Goal: Task Accomplishment & Management: Manage account settings

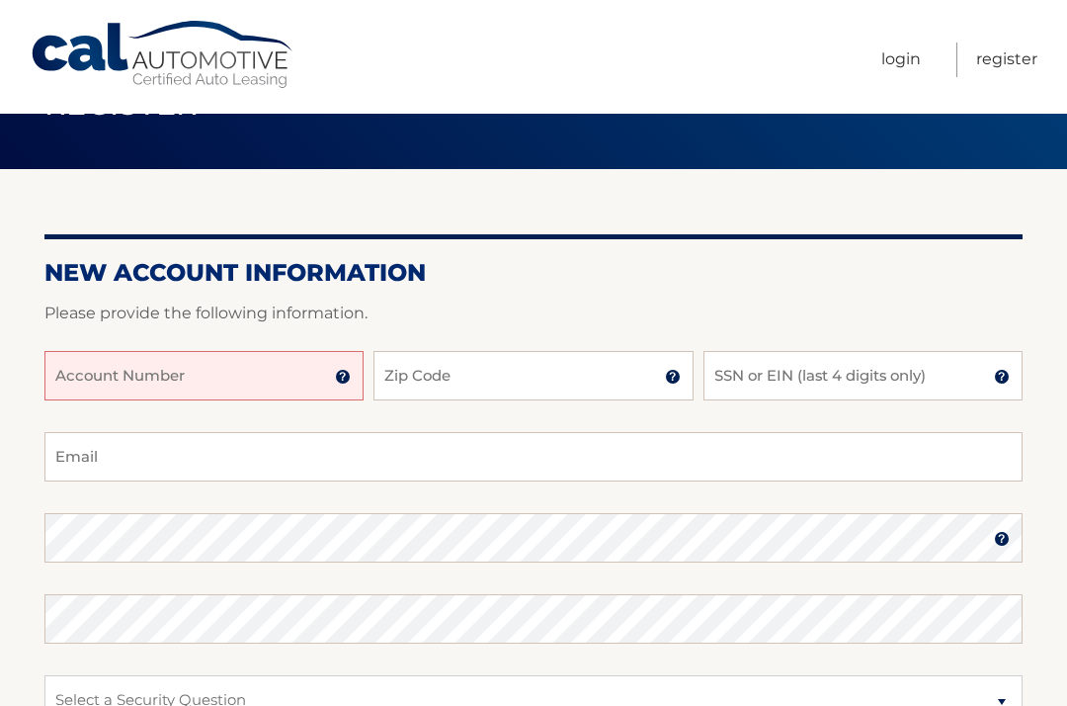
scroll to position [87, 0]
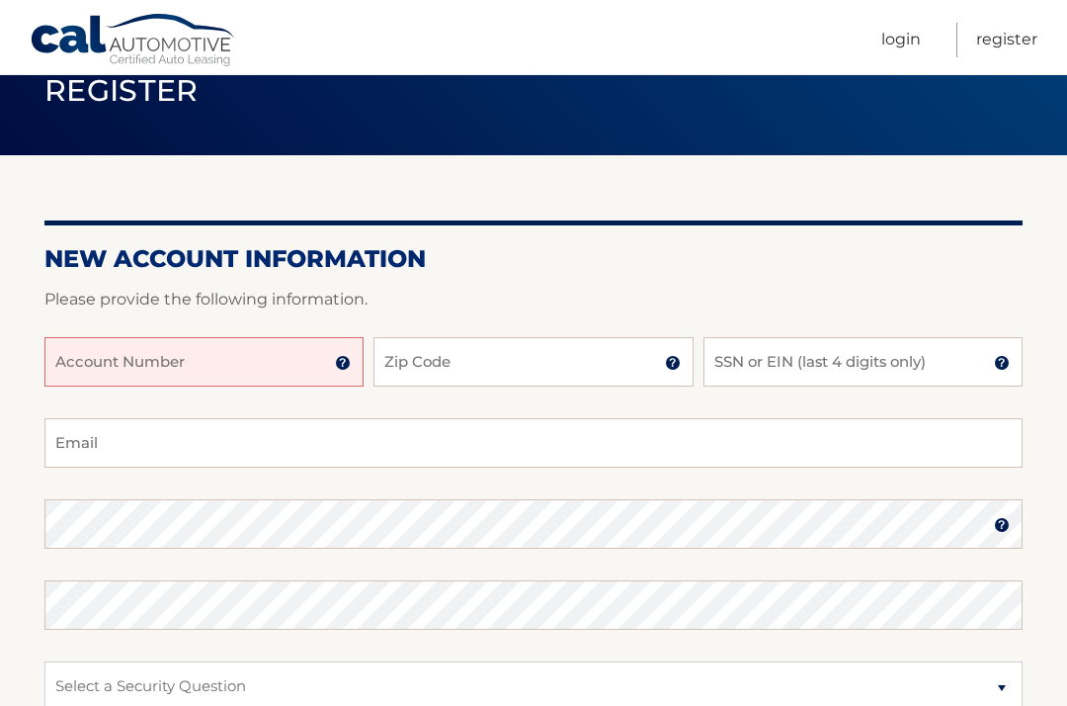
click at [90, 353] on input "Account Number" at bounding box center [203, 361] width 319 height 49
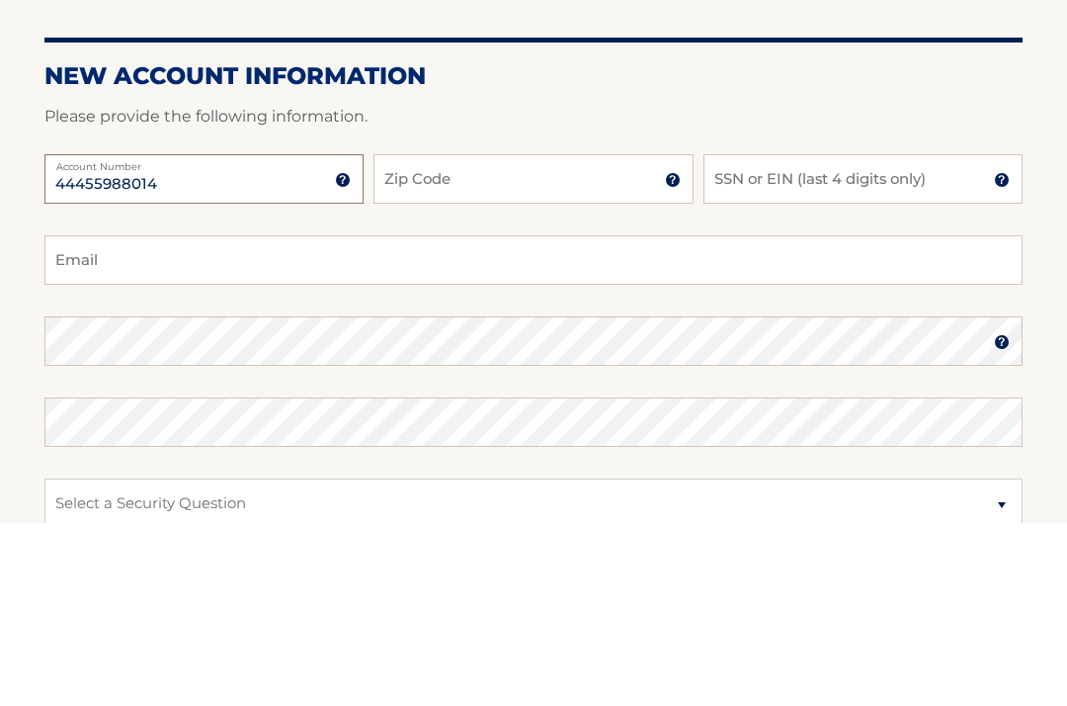
type input "44455988014"
click at [543, 337] on input "Zip Code" at bounding box center [533, 361] width 319 height 49
type input "08753"
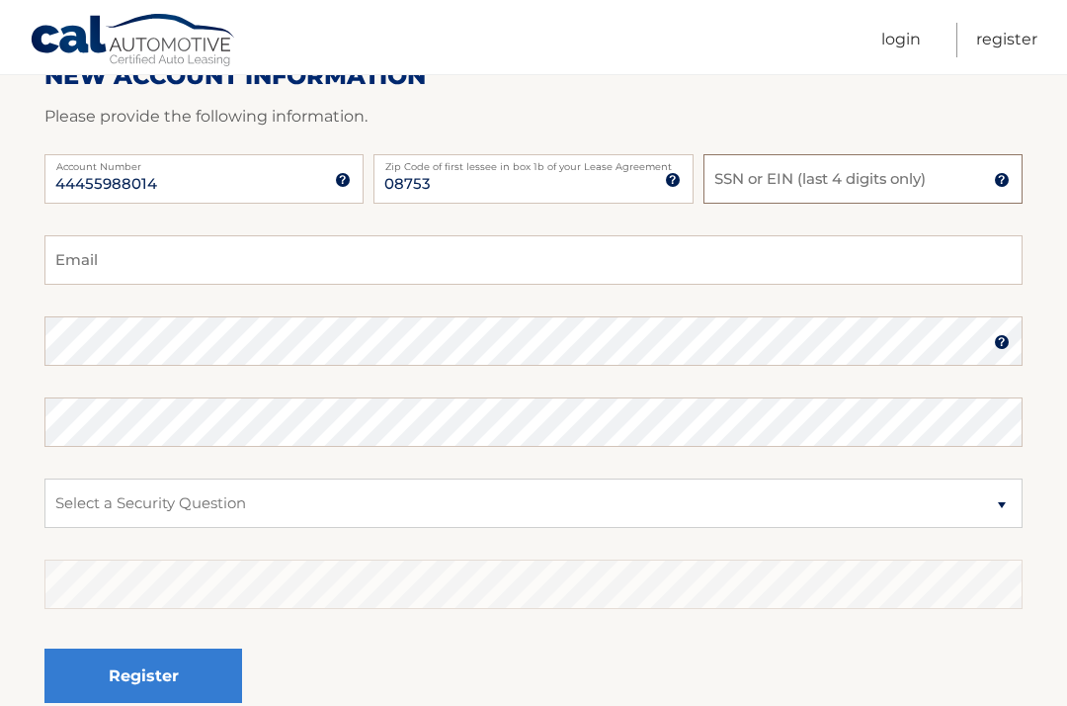
click at [1010, 176] on input "SSN or EIN (last 4 digits only)" at bounding box center [863, 178] width 319 height 49
type input "6048"
click at [427, 260] on input "Email" at bounding box center [533, 259] width 978 height 49
type input "kwilli6722@gmail.com"
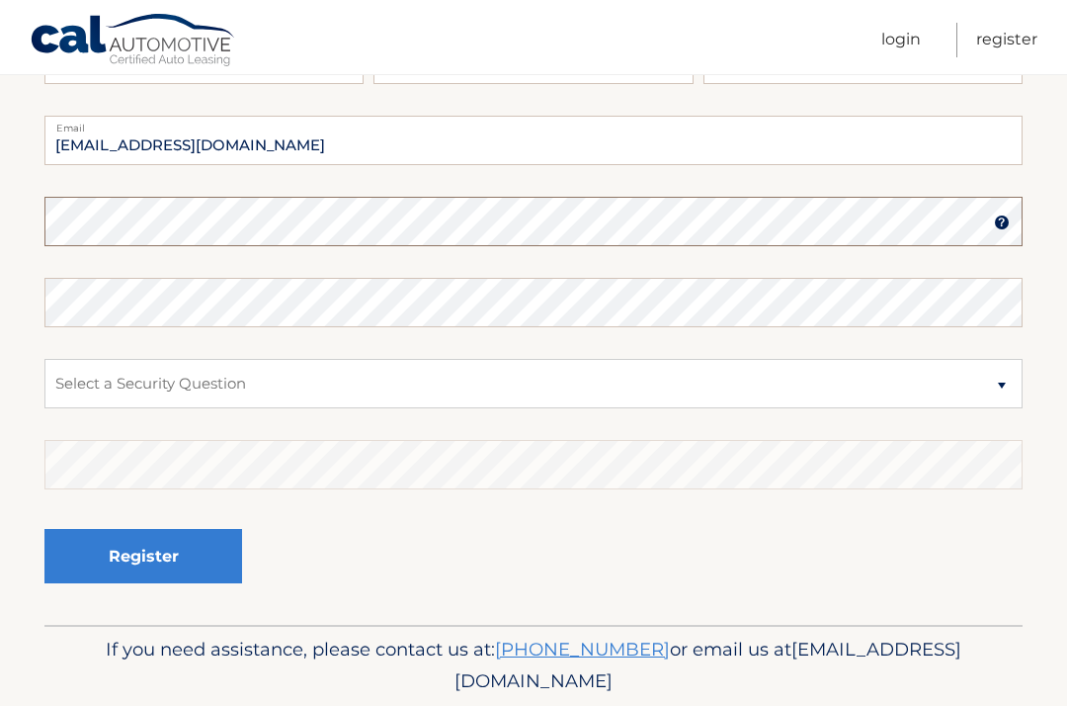
scroll to position [388, 0]
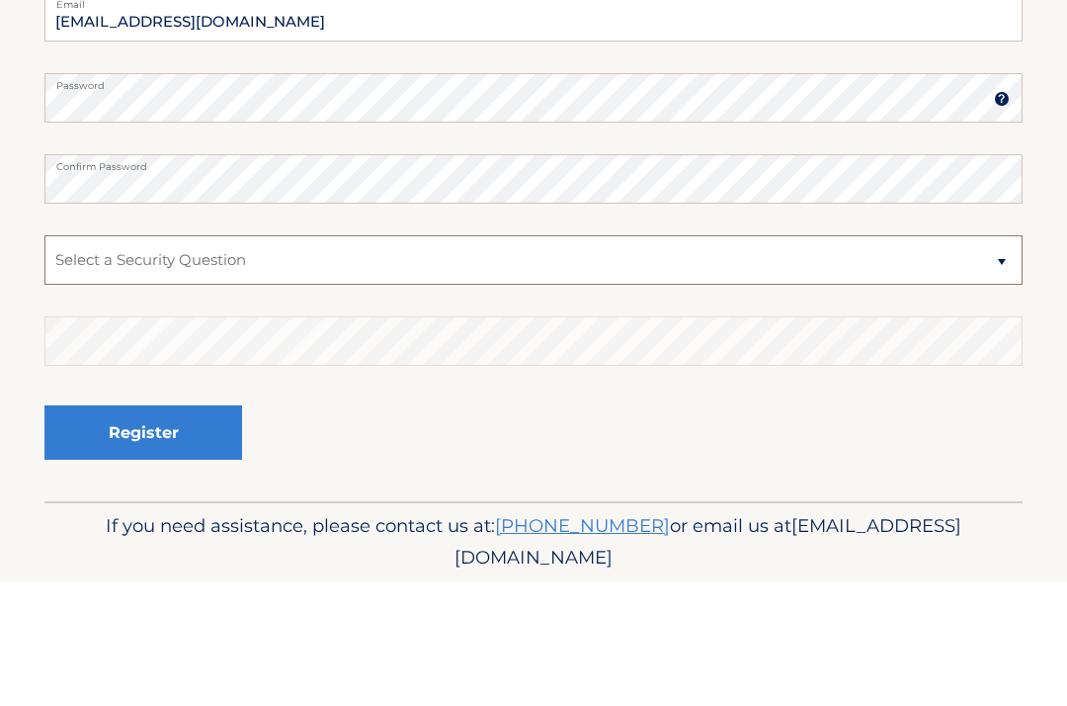
click at [995, 360] on select "Select a Security Question What was the name of your elementary school? What is…" at bounding box center [533, 384] width 978 height 49
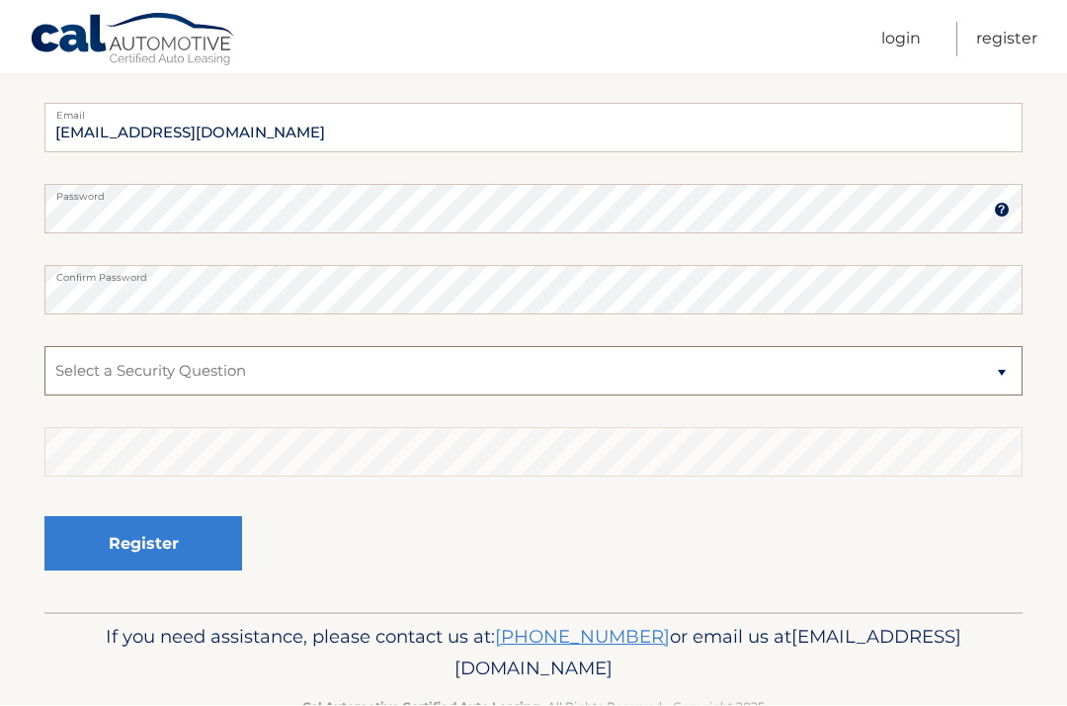
select select "2"
click at [455, 368] on select "Select a Security Question What was the name of your elementary school? What is…" at bounding box center [533, 371] width 978 height 49
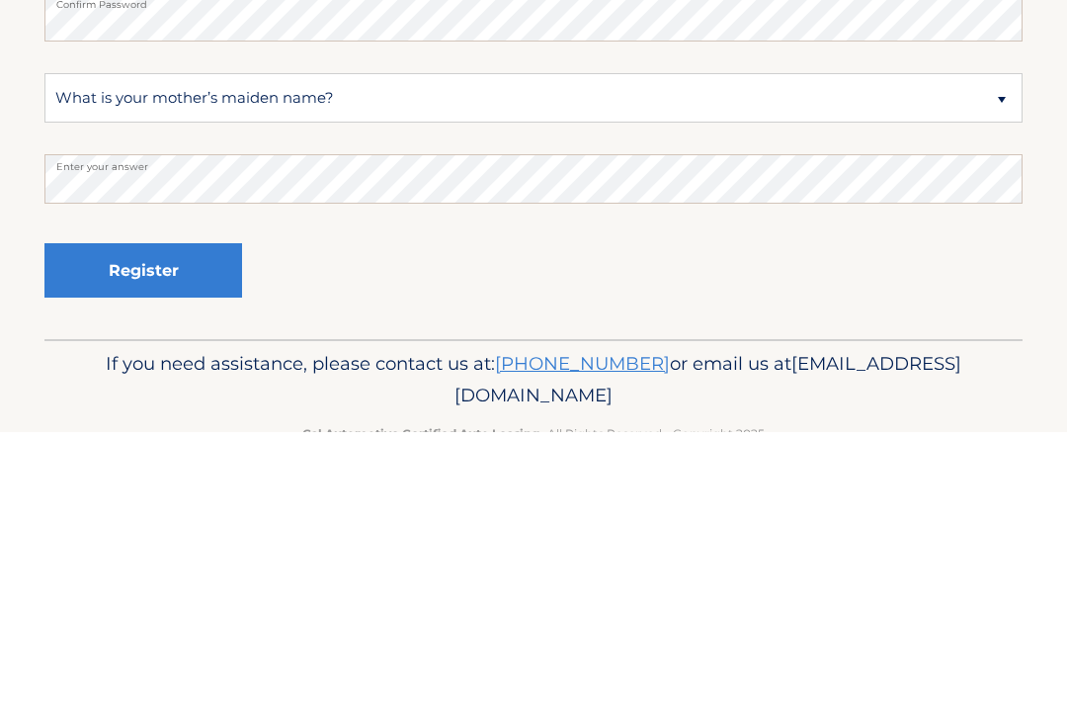
click at [213, 517] on button "Register" at bounding box center [143, 544] width 198 height 54
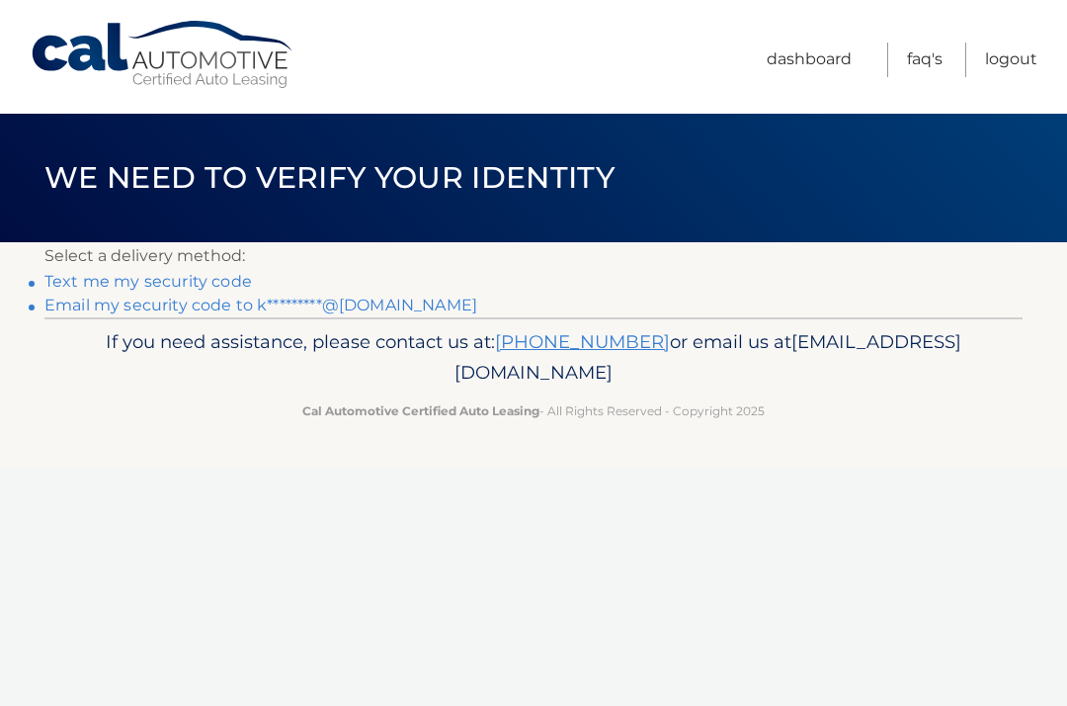
click at [246, 283] on link "Text me my security code" at bounding box center [148, 281] width 208 height 19
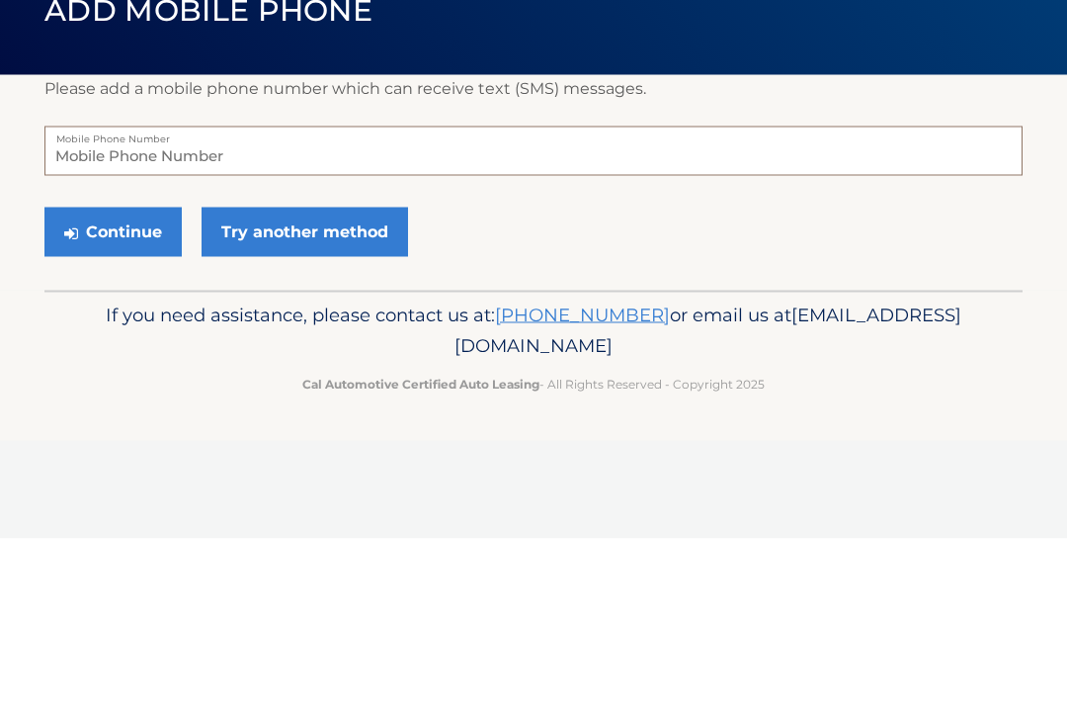
type input "9086000597"
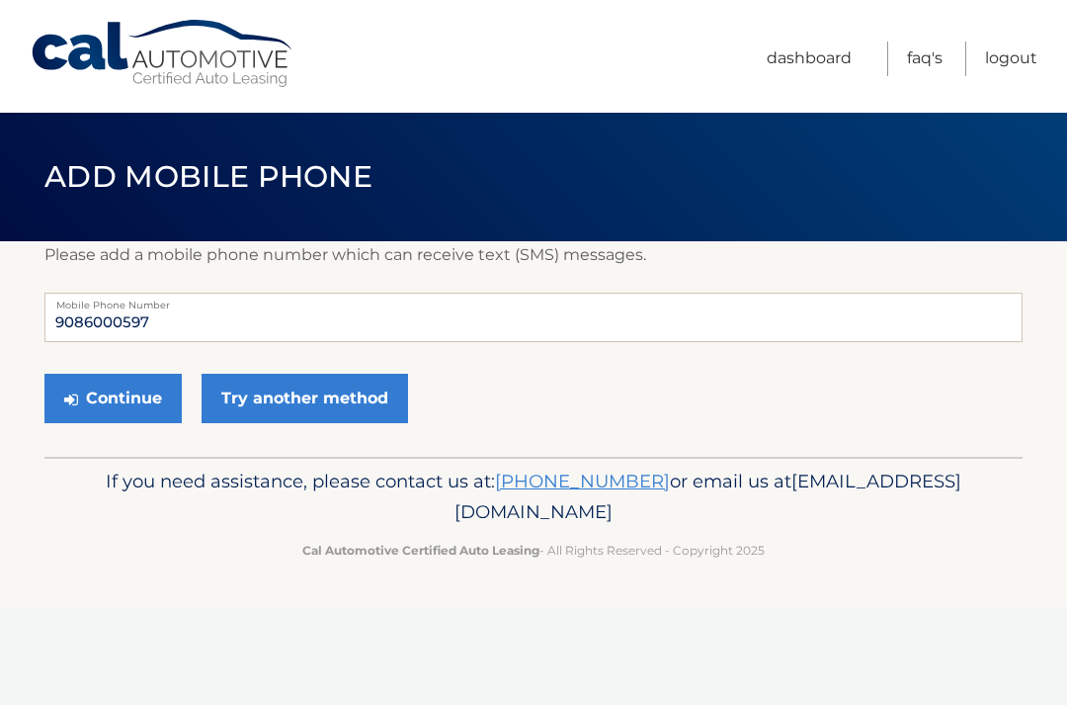
click at [152, 389] on button "Continue" at bounding box center [112, 399] width 137 height 49
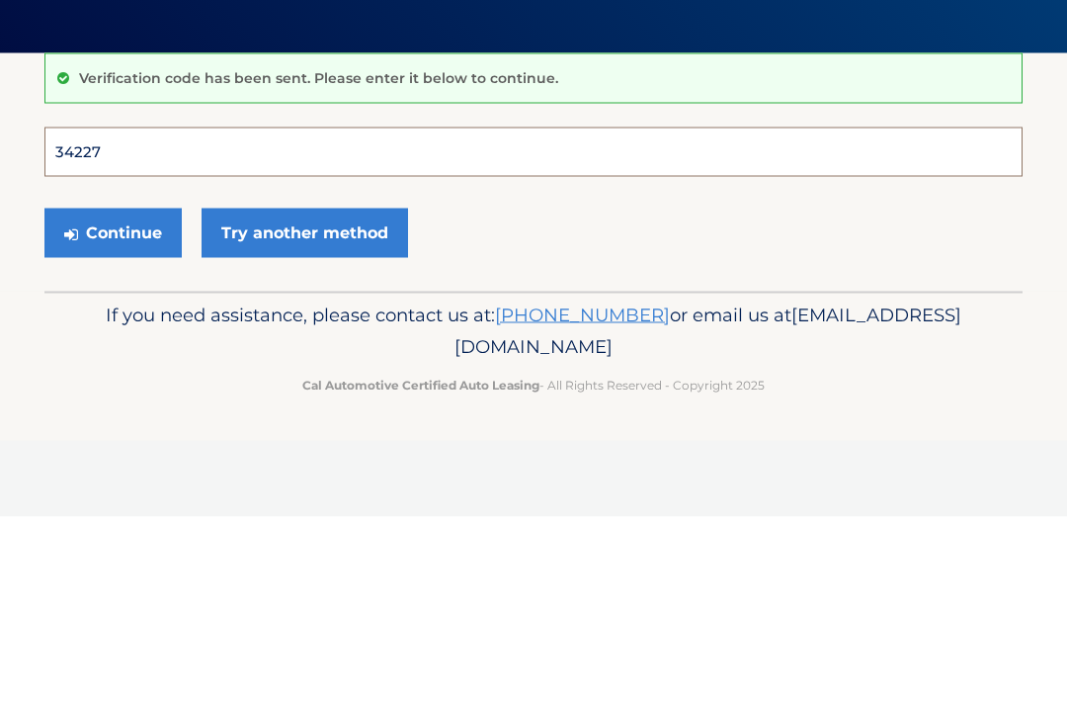
type input "342273"
click at [113, 397] on button "Continue" at bounding box center [112, 421] width 137 height 49
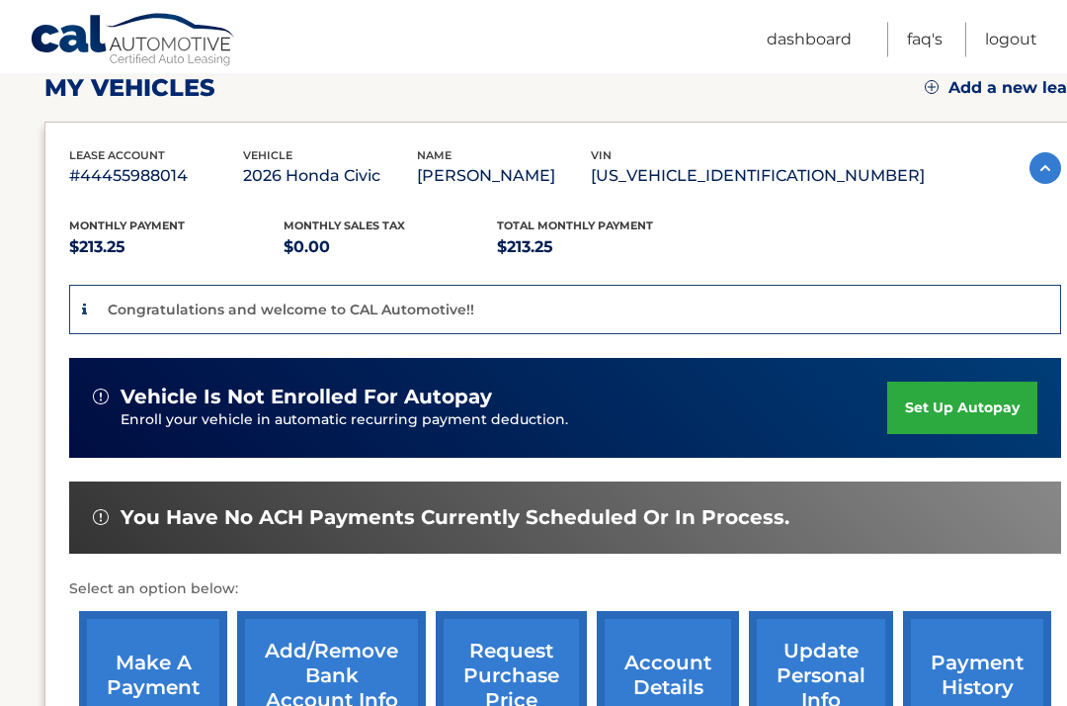
scroll to position [291, 0]
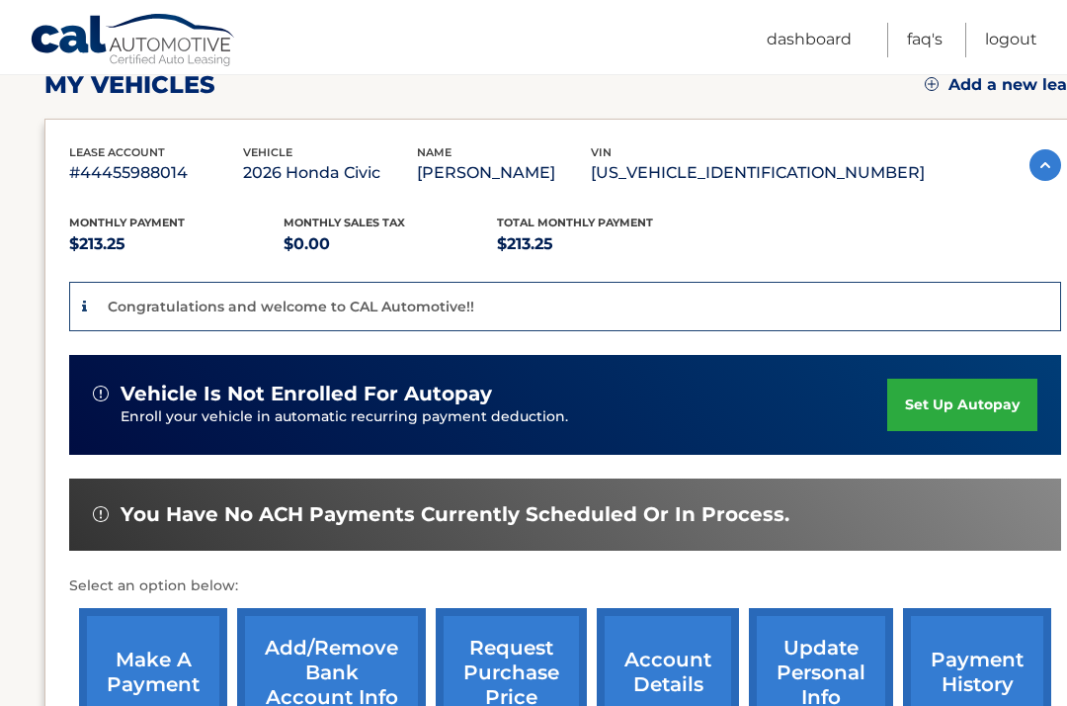
click at [965, 402] on link "set up autopay" at bounding box center [962, 404] width 150 height 52
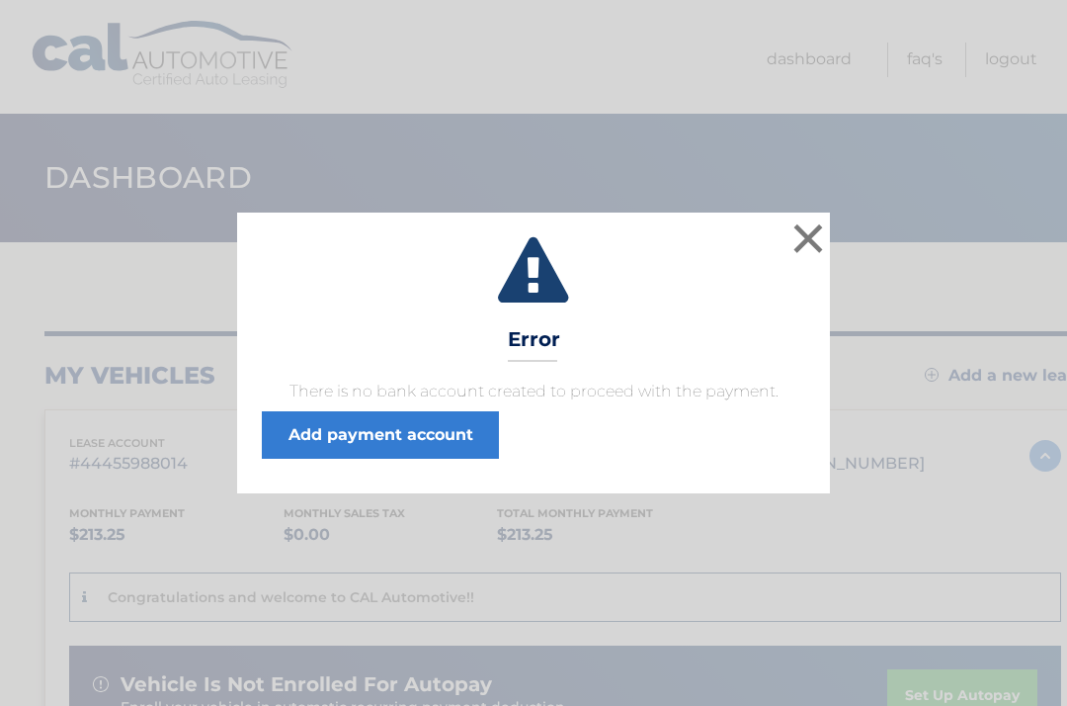
click at [461, 427] on link "Add payment account" at bounding box center [380, 434] width 237 height 47
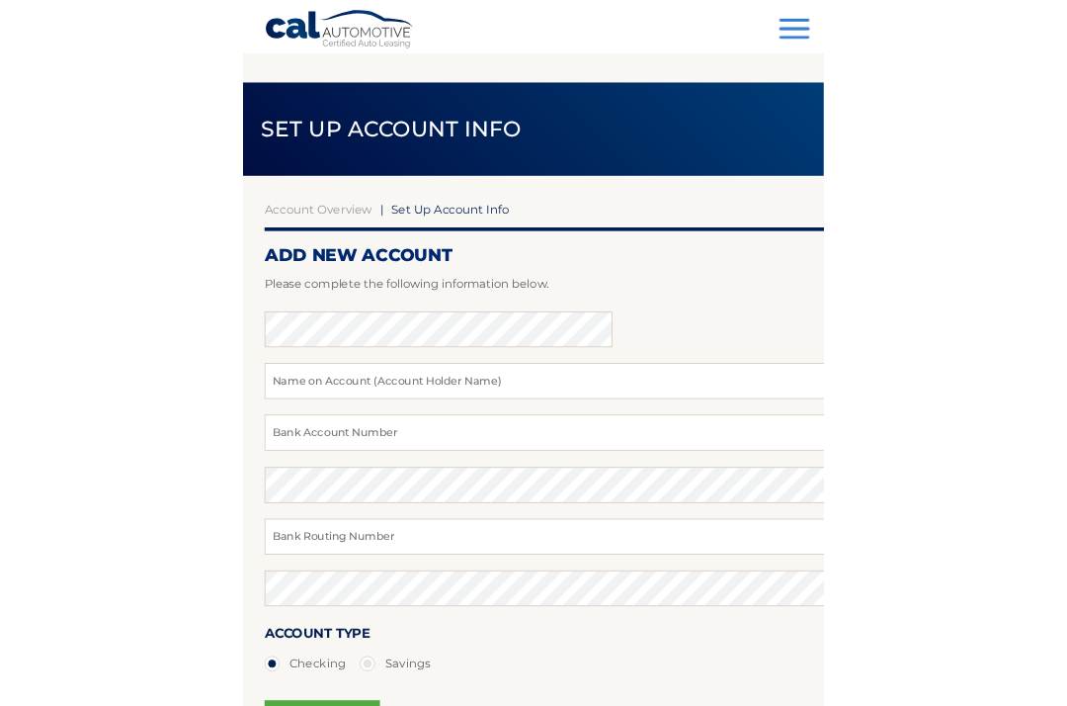
scroll to position [146, 0]
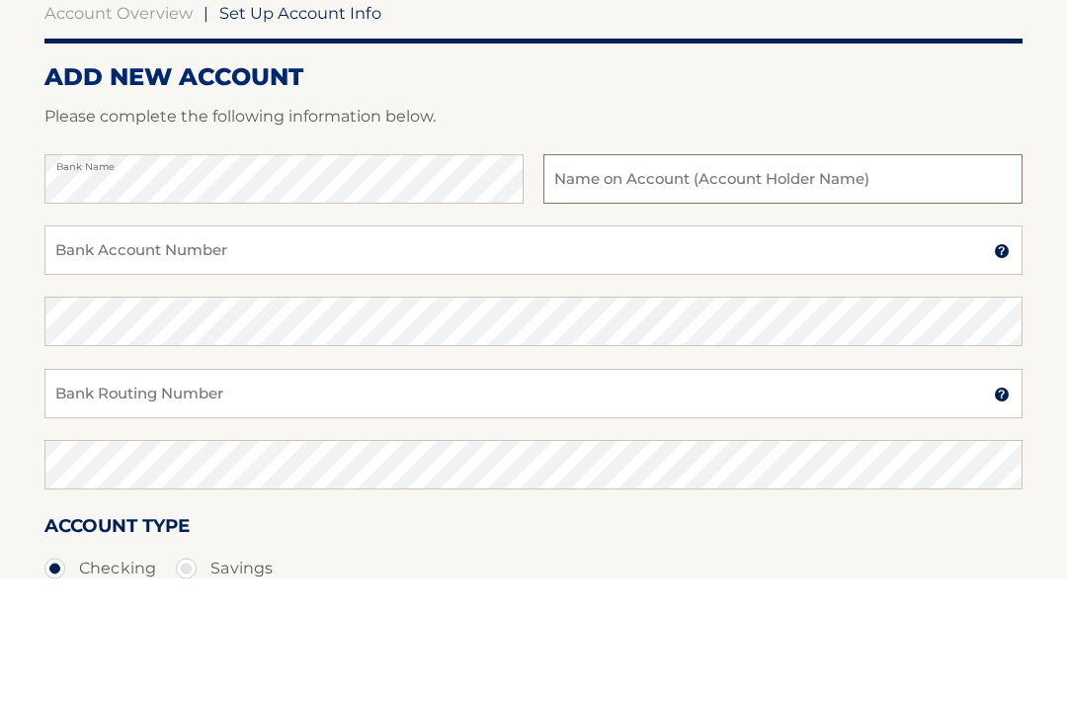
click at [691, 283] on input "text" at bounding box center [782, 307] width 479 height 49
type input "Kevin Wi"
type input "[PERSON_NAME]"
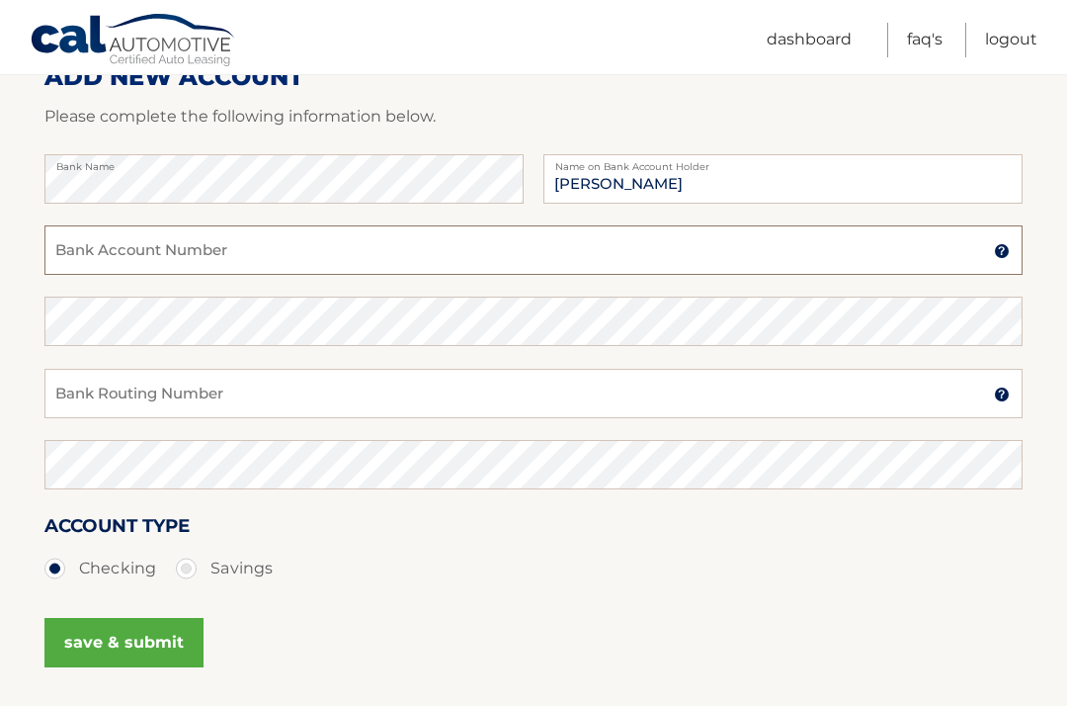
click at [285, 248] on input "Bank Account Number" at bounding box center [533, 249] width 978 height 49
type input "883701960"
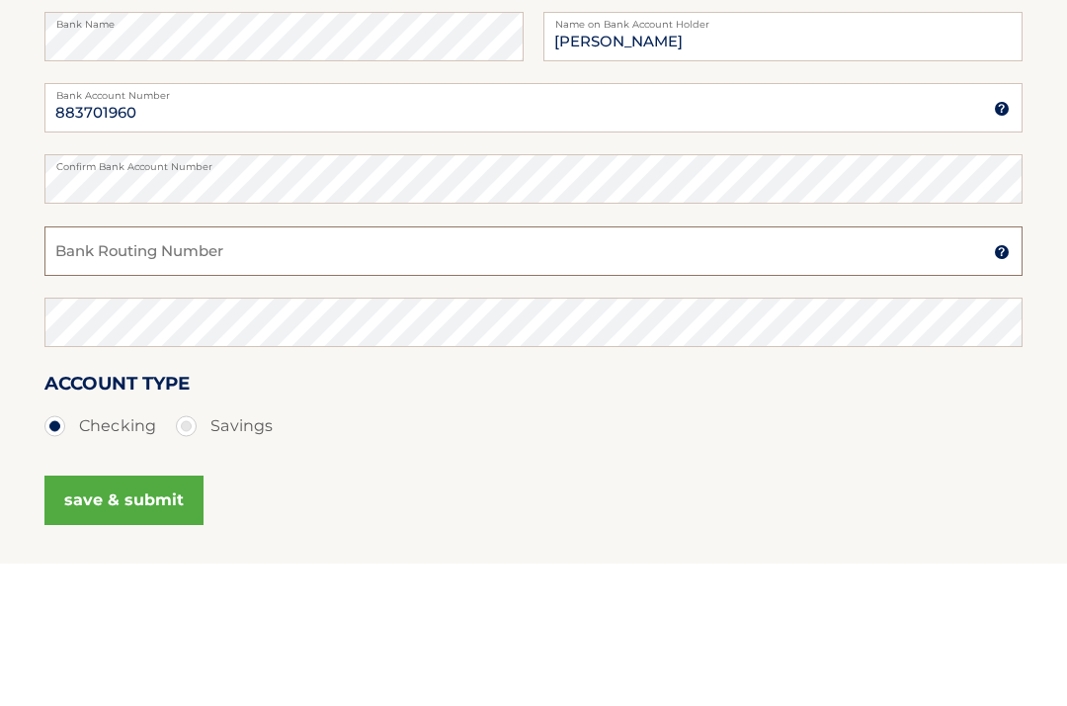
click at [402, 370] on input "Bank Routing Number" at bounding box center [533, 394] width 978 height 49
type input "231270353"
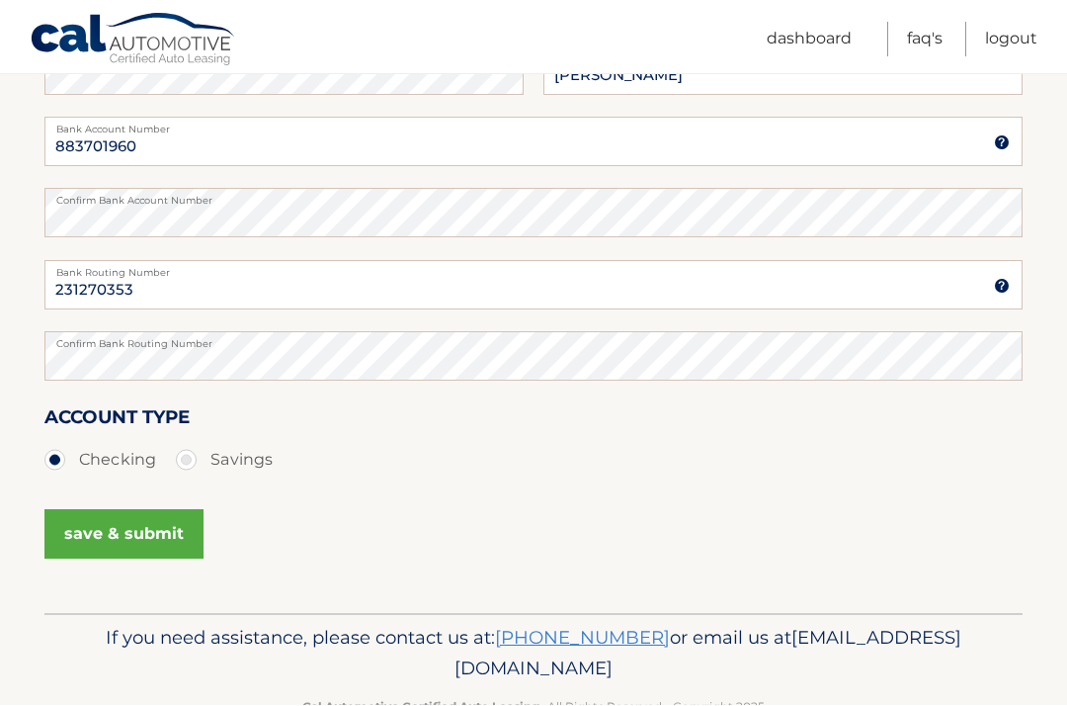
scroll to position [382, 0]
click at [168, 520] on button "save & submit" at bounding box center [123, 534] width 159 height 49
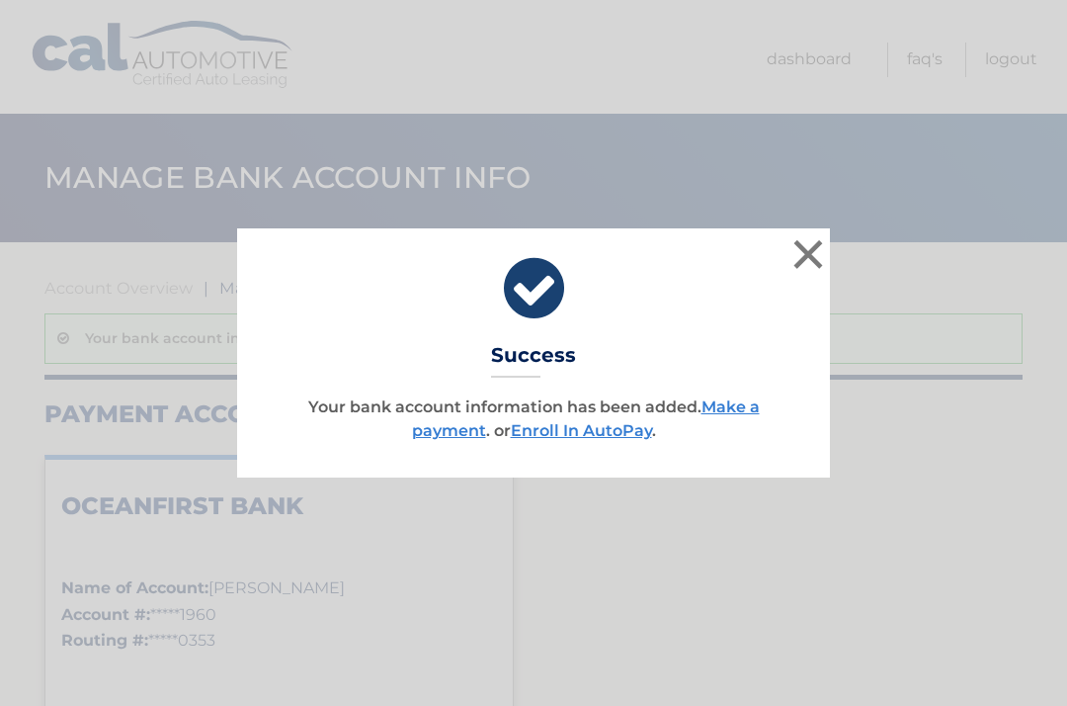
click at [621, 430] on link "Enroll In AutoPay" at bounding box center [581, 430] width 141 height 19
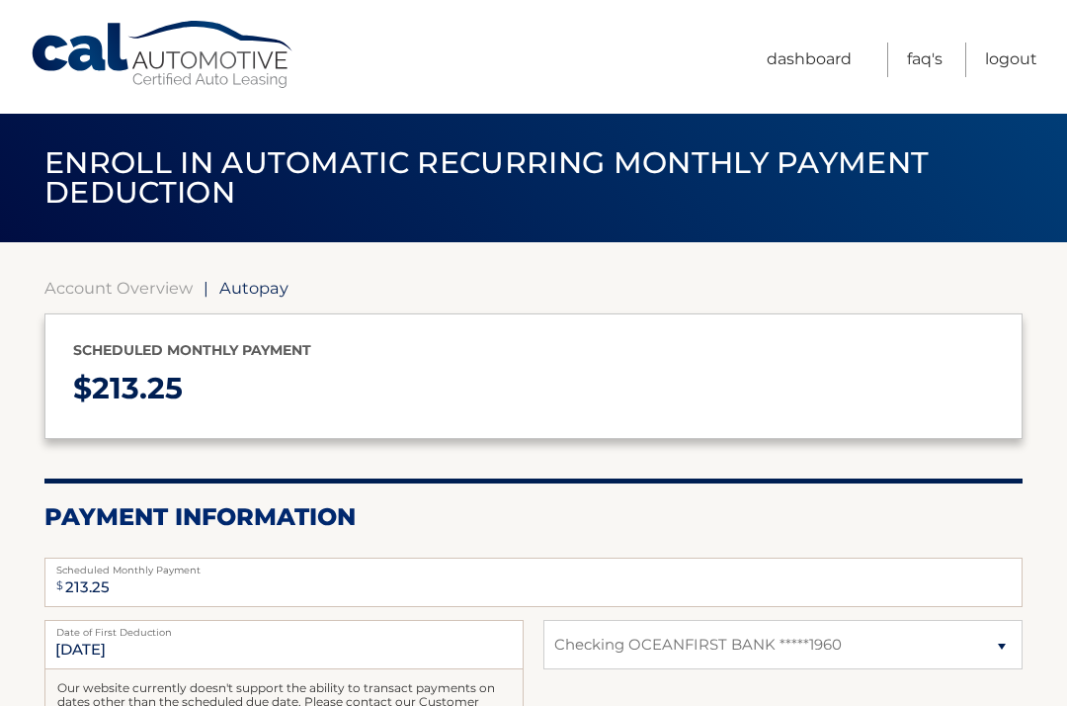
select select "M2YyNTA4YWQtMWI5Ny00M2U1LTk4NTQtNDFhZGRjOTg5YjFl"
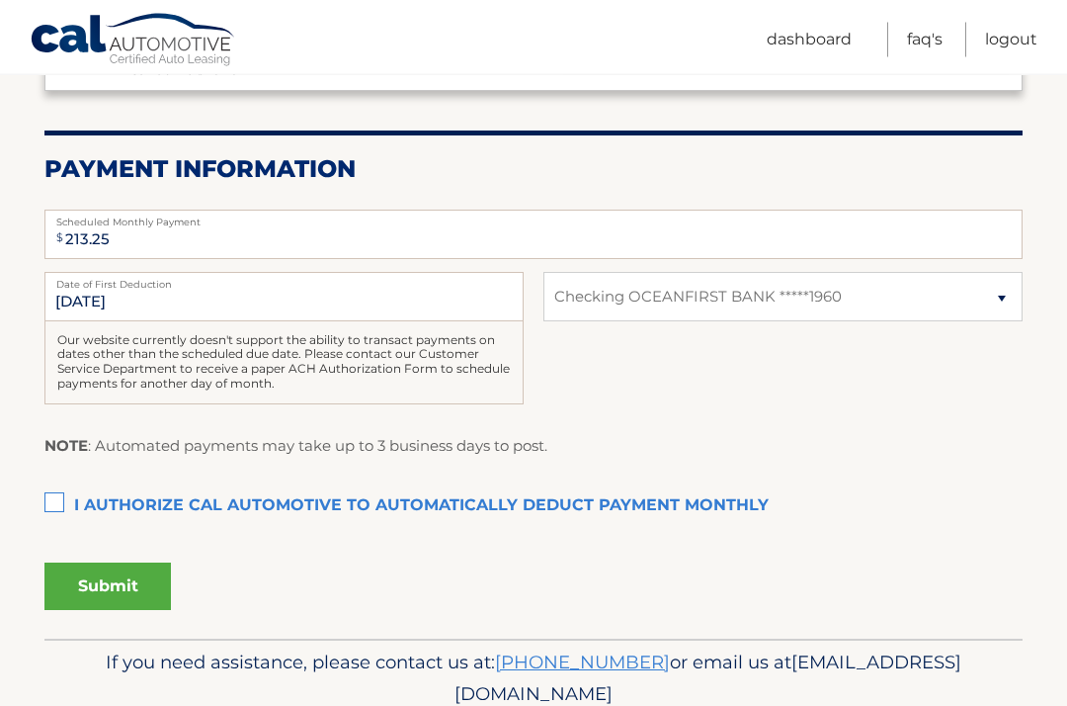
scroll to position [348, 0]
click at [46, 491] on label "I authorize cal automotive to automatically deduct payment monthly This checkbo…" at bounding box center [533, 506] width 978 height 40
click at [0, 0] on input "I authorize cal automotive to automatically deduct payment monthly This checkbo…" at bounding box center [0, 0] width 0 height 0
click at [82, 572] on button "Submit" at bounding box center [107, 585] width 126 height 47
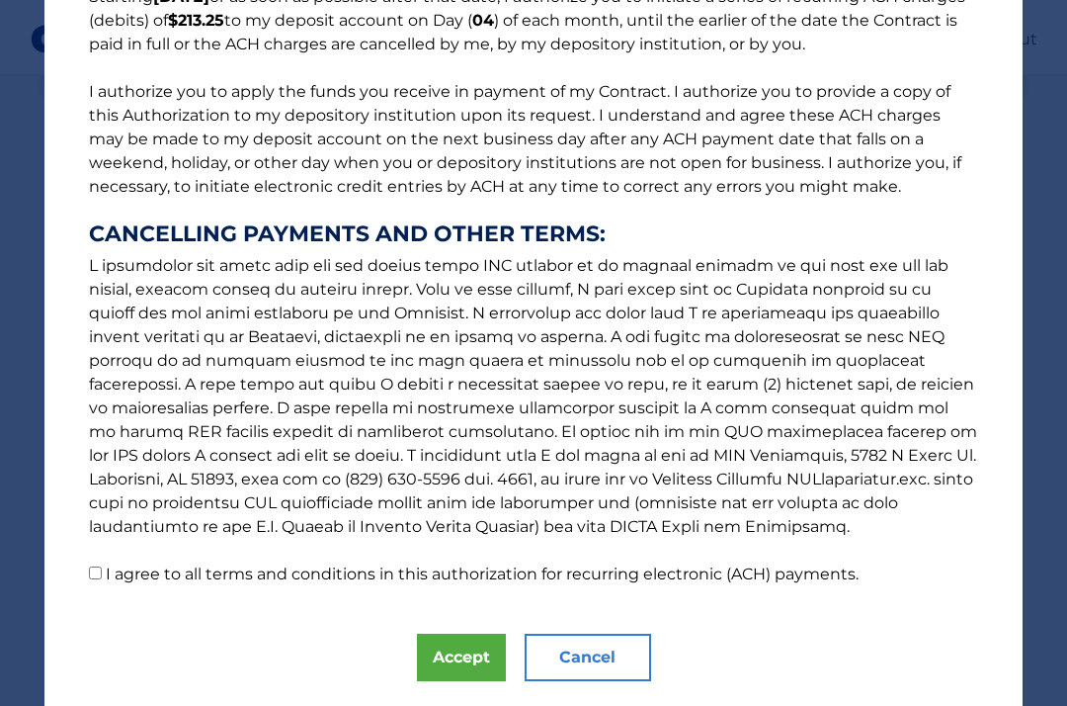
scroll to position [197, 0]
click at [97, 570] on input "I agree to all terms and conditions in this authorization for recurring electro…" at bounding box center [95, 573] width 13 height 13
checkbox input "true"
click at [477, 649] on button "Accept" at bounding box center [461, 657] width 89 height 47
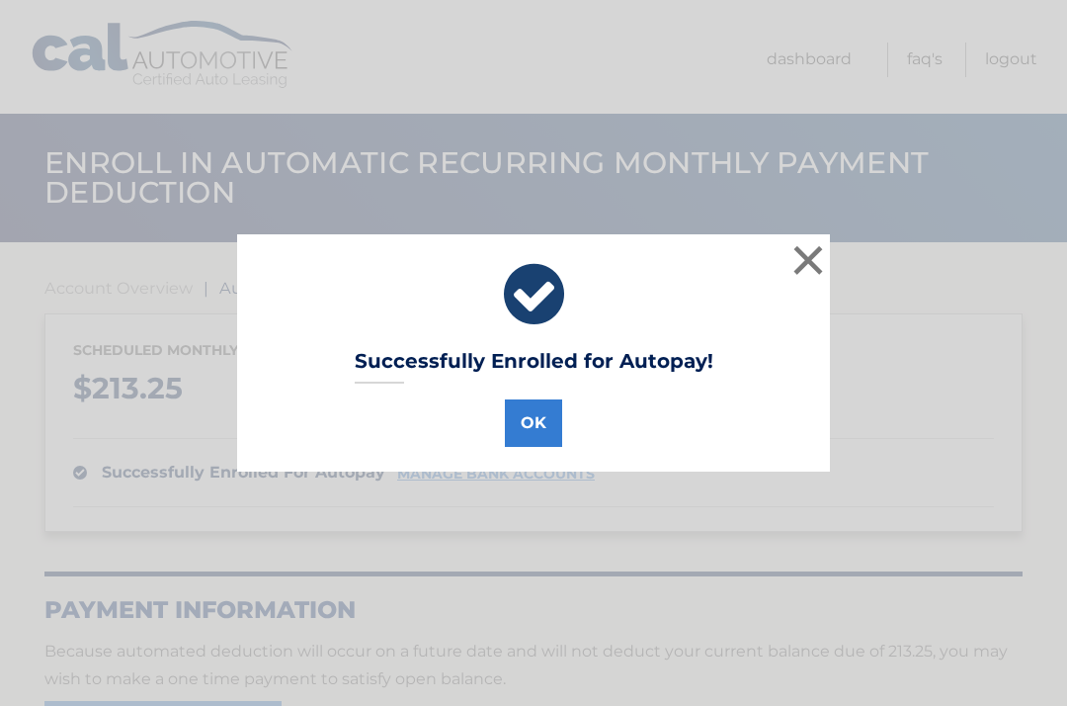
click at [543, 415] on button "OK" at bounding box center [533, 422] width 57 height 47
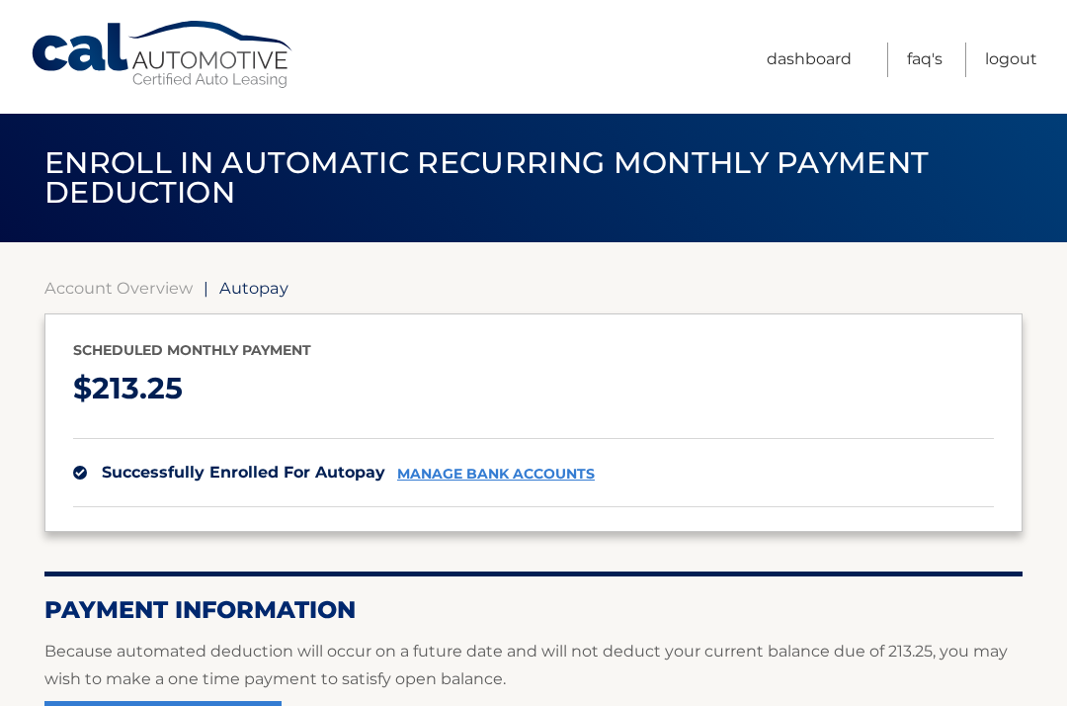
click at [1021, 62] on link "Logout" at bounding box center [1011, 59] width 52 height 35
